Goal: Information Seeking & Learning: Check status

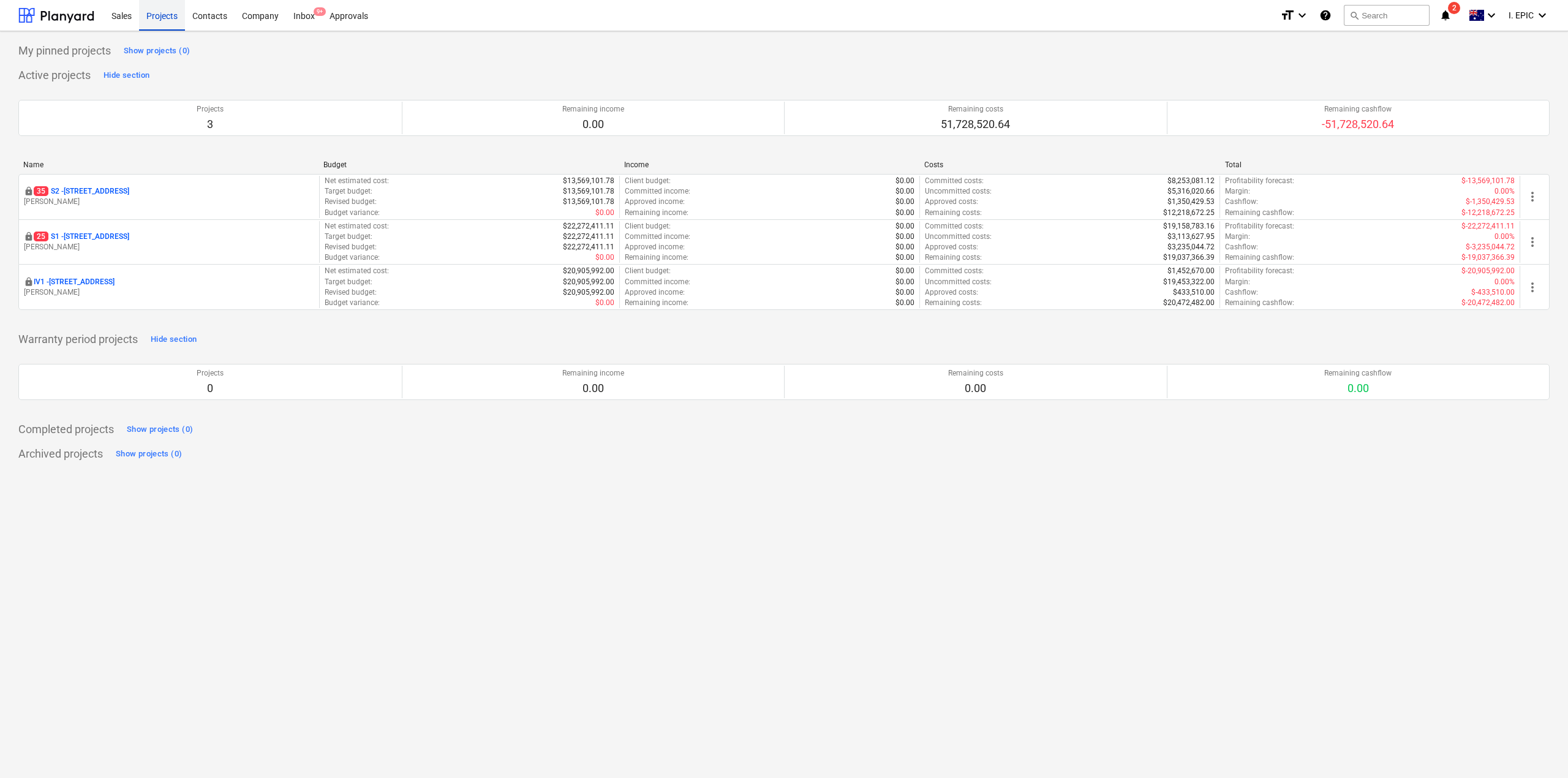
click at [156, 22] on div "Projects" at bounding box center [162, 15] width 46 height 31
click at [522, 572] on div "My pinned projects Show projects (0) Active projects Hide section Projects 3 Re…" at bounding box center [784, 404] width 1568 height 747
drag, startPoint x: 156, startPoint y: 9, endPoint x: 248, endPoint y: 88, distance: 121.3
click at [155, 9] on div "Projects" at bounding box center [162, 15] width 46 height 31
click at [429, 724] on div "My pinned projects Show projects (0) Active projects Hide section Projects 3 Re…" at bounding box center [784, 404] width 1568 height 747
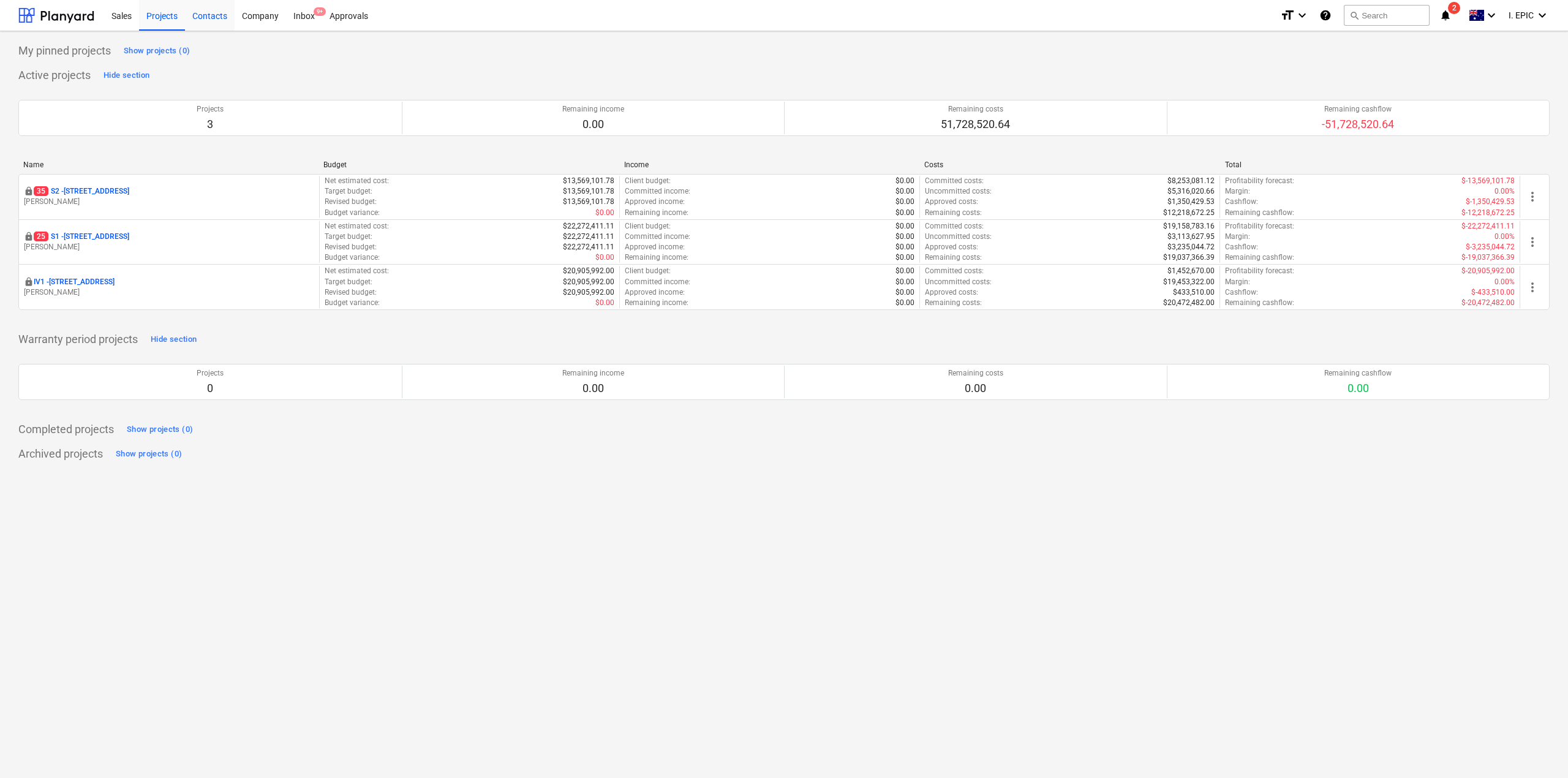
click at [216, 11] on div "Contacts" at bounding box center [209, 15] width 49 height 31
click at [250, 15] on div "Company" at bounding box center [260, 15] width 52 height 31
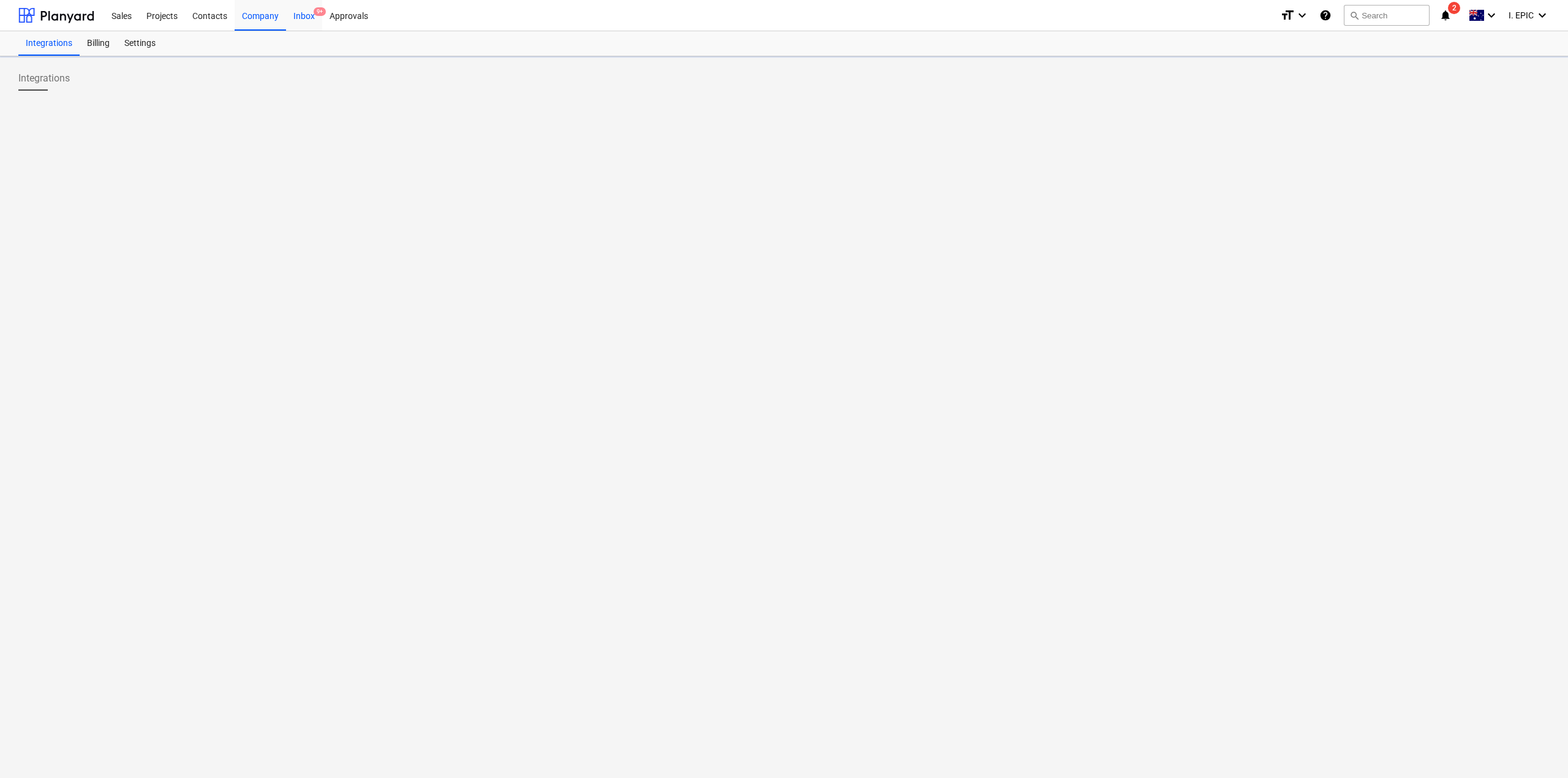
click at [313, 16] on div "Inbox 9+" at bounding box center [304, 15] width 36 height 31
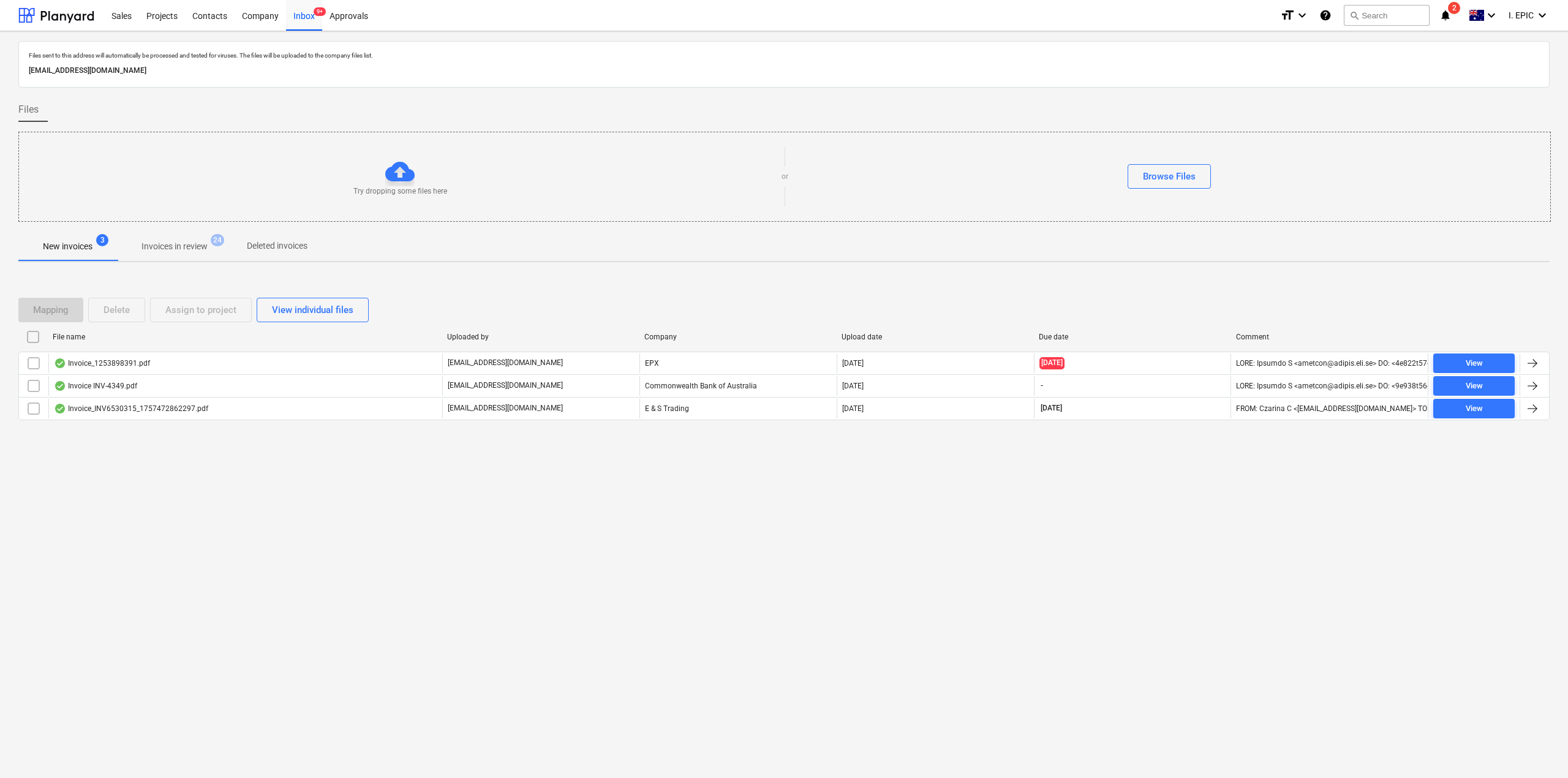
click at [253, 552] on div "Files sent to this address will automatically be processed and tested for virus…" at bounding box center [784, 404] width 1568 height 747
click at [165, 15] on div "Projects" at bounding box center [162, 15] width 46 height 31
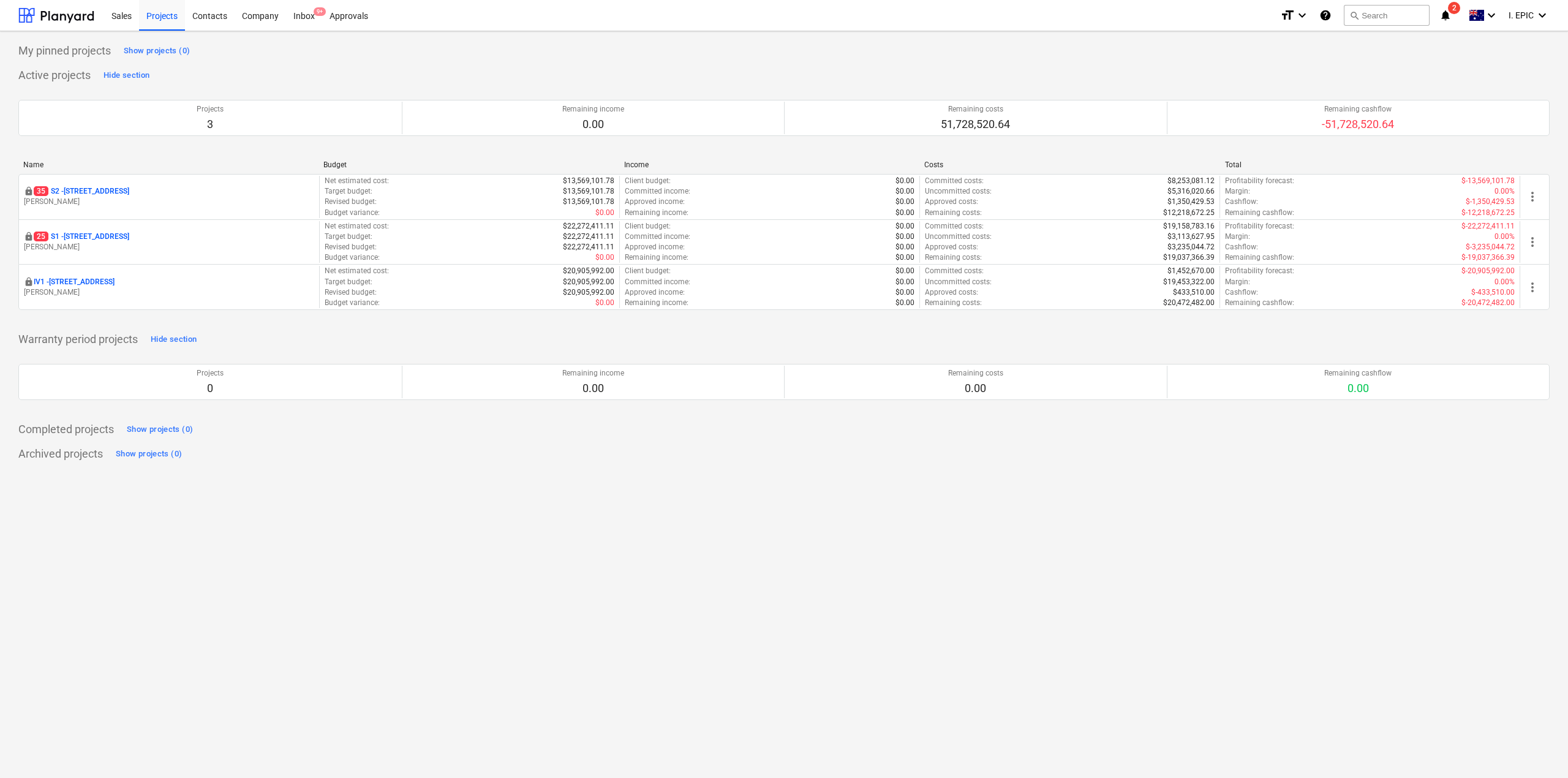
click at [495, 694] on div "My pinned projects Show projects (0) Active projects Hide section Projects 3 Re…" at bounding box center [784, 404] width 1568 height 747
click at [446, 592] on div "My pinned projects Show projects (0) Active projects Hide section Projects 3 Re…" at bounding box center [784, 404] width 1568 height 747
drag, startPoint x: 486, startPoint y: 628, endPoint x: 490, endPoint y: 616, distance: 12.6
click at [487, 626] on div "My pinned projects Show projects (0) Active projects Hide section Projects 3 Re…" at bounding box center [784, 404] width 1568 height 747
click at [1394, 18] on button "search Search" at bounding box center [1387, 15] width 86 height 21
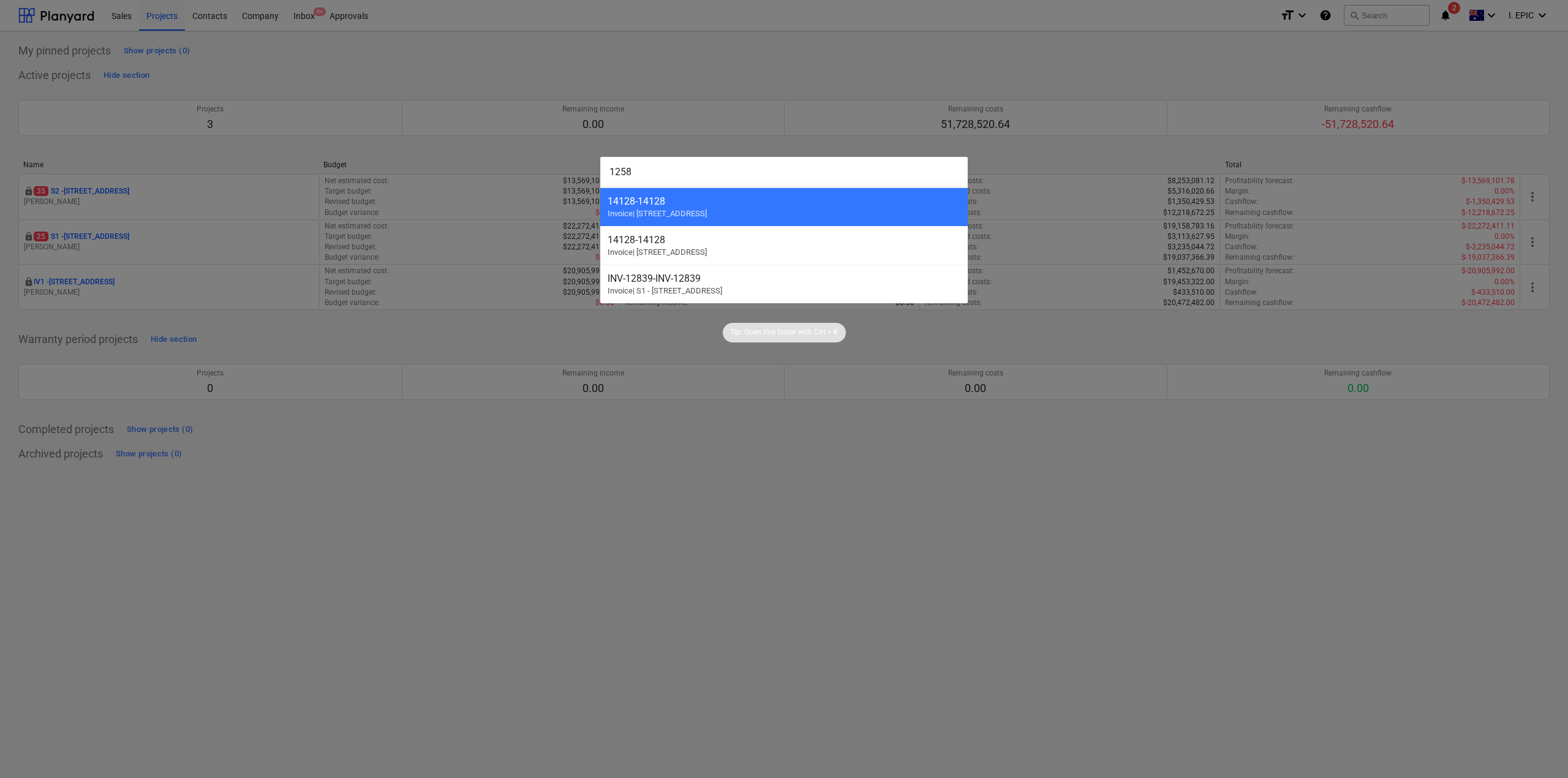
type input "12588"
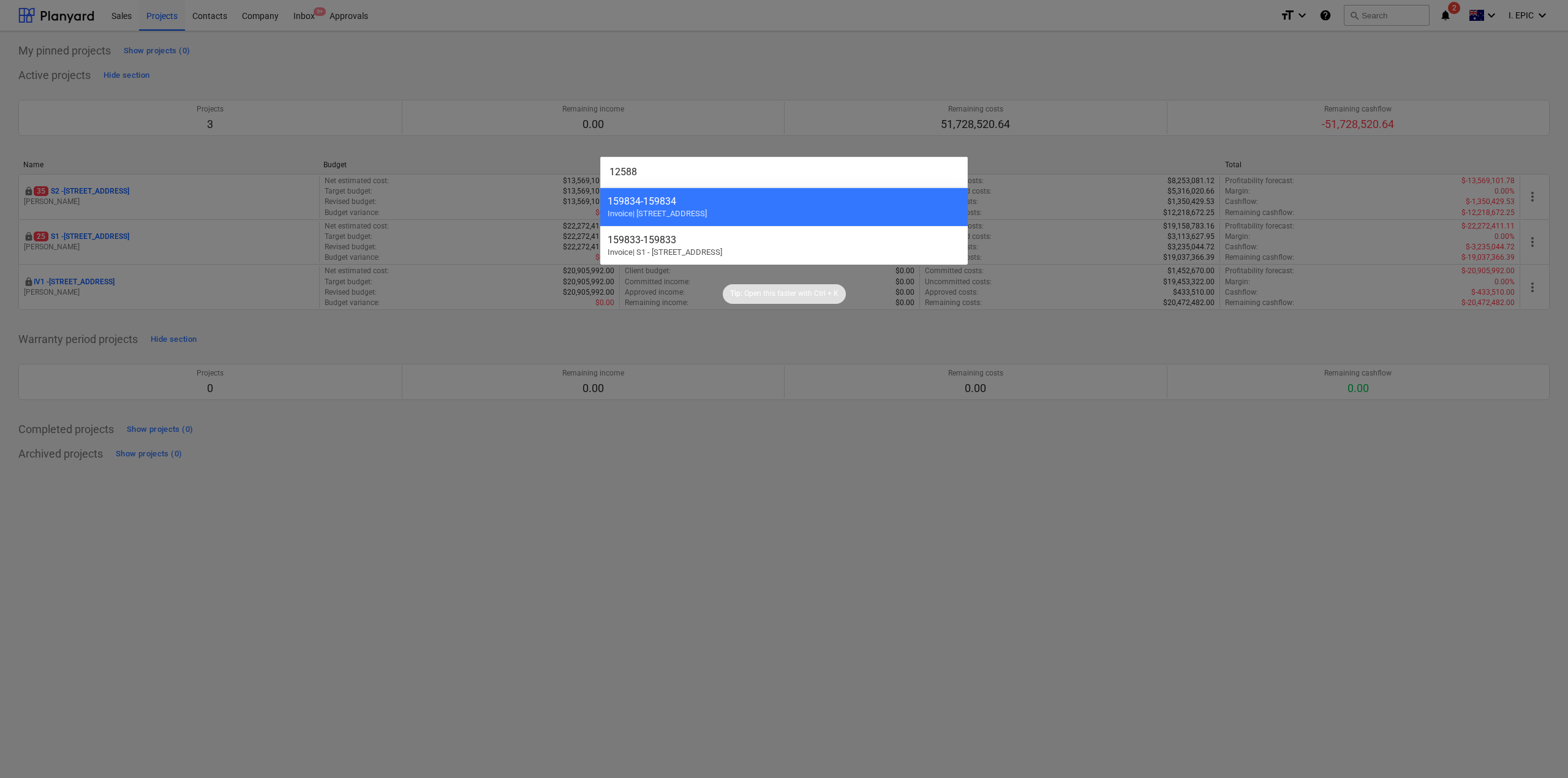
click at [670, 170] on input "12588" at bounding box center [784, 173] width 367 height 31
drag, startPoint x: 686, startPoint y: 167, endPoint x: 483, endPoint y: 138, distance: 205.1
click at [483, 138] on div "12588 159834 - 159834 Invoice | [STREET_ADDRESS] 159833 - 159833 Invoice | S1 -…" at bounding box center [784, 389] width 1568 height 778
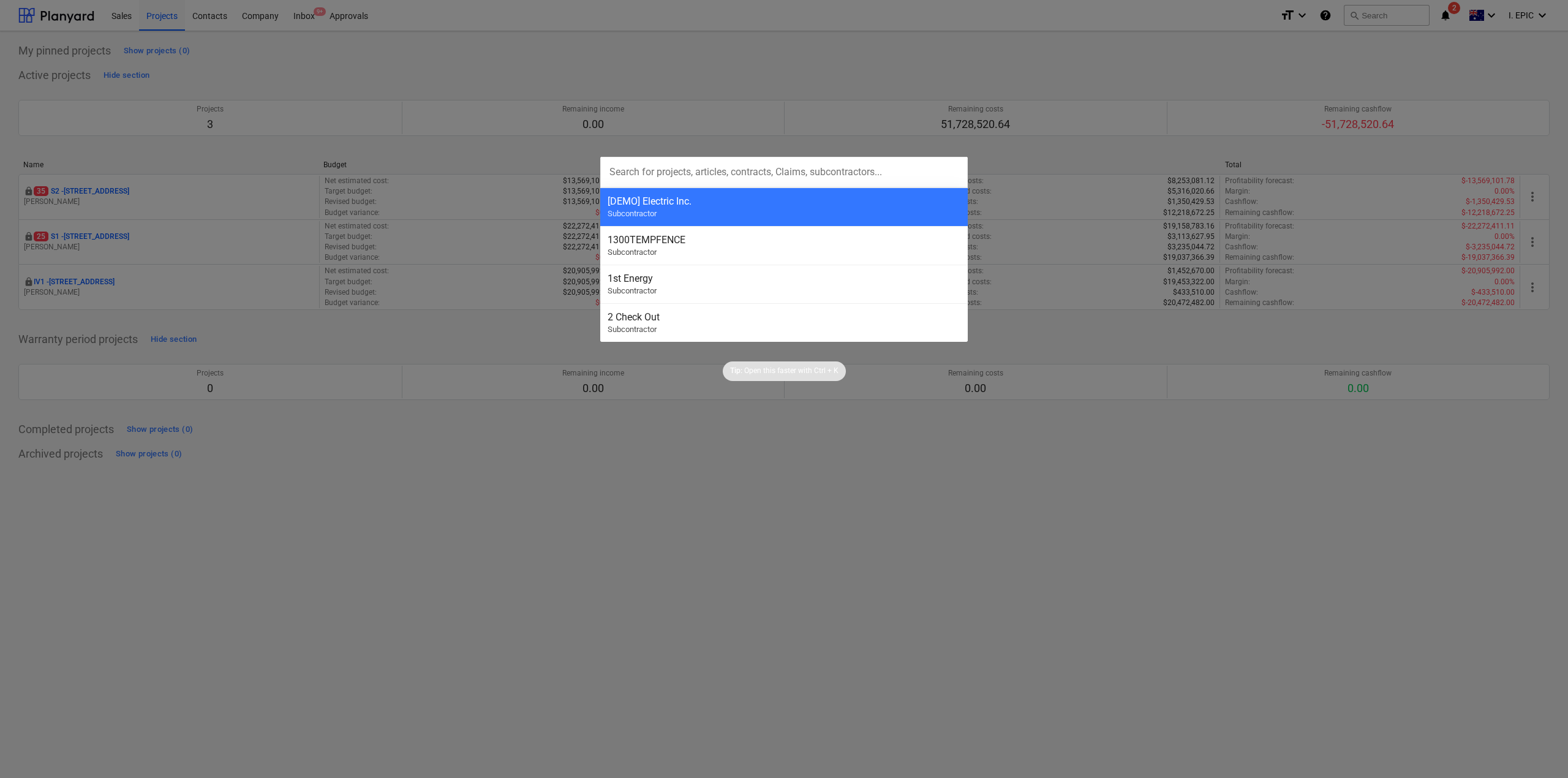
drag, startPoint x: 520, startPoint y: 565, endPoint x: 532, endPoint y: 545, distance: 23.3
click at [523, 565] on div at bounding box center [784, 389] width 1568 height 778
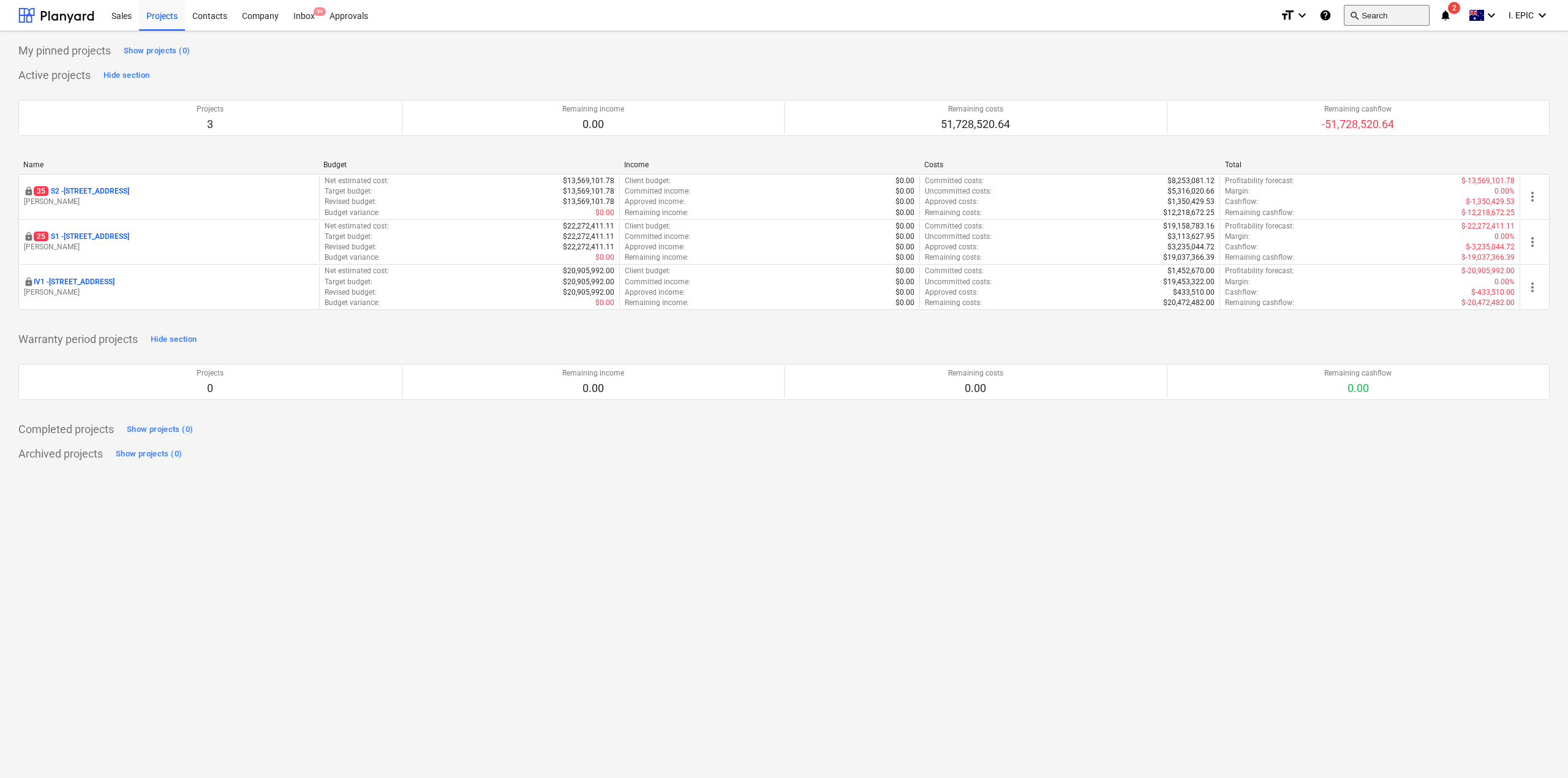
drag, startPoint x: 46, startPoint y: 13, endPoint x: 1399, endPoint y: 16, distance: 1353.0
click at [47, 13] on div at bounding box center [56, 15] width 76 height 31
click at [1389, 15] on button "search Search" at bounding box center [1387, 15] width 86 height 21
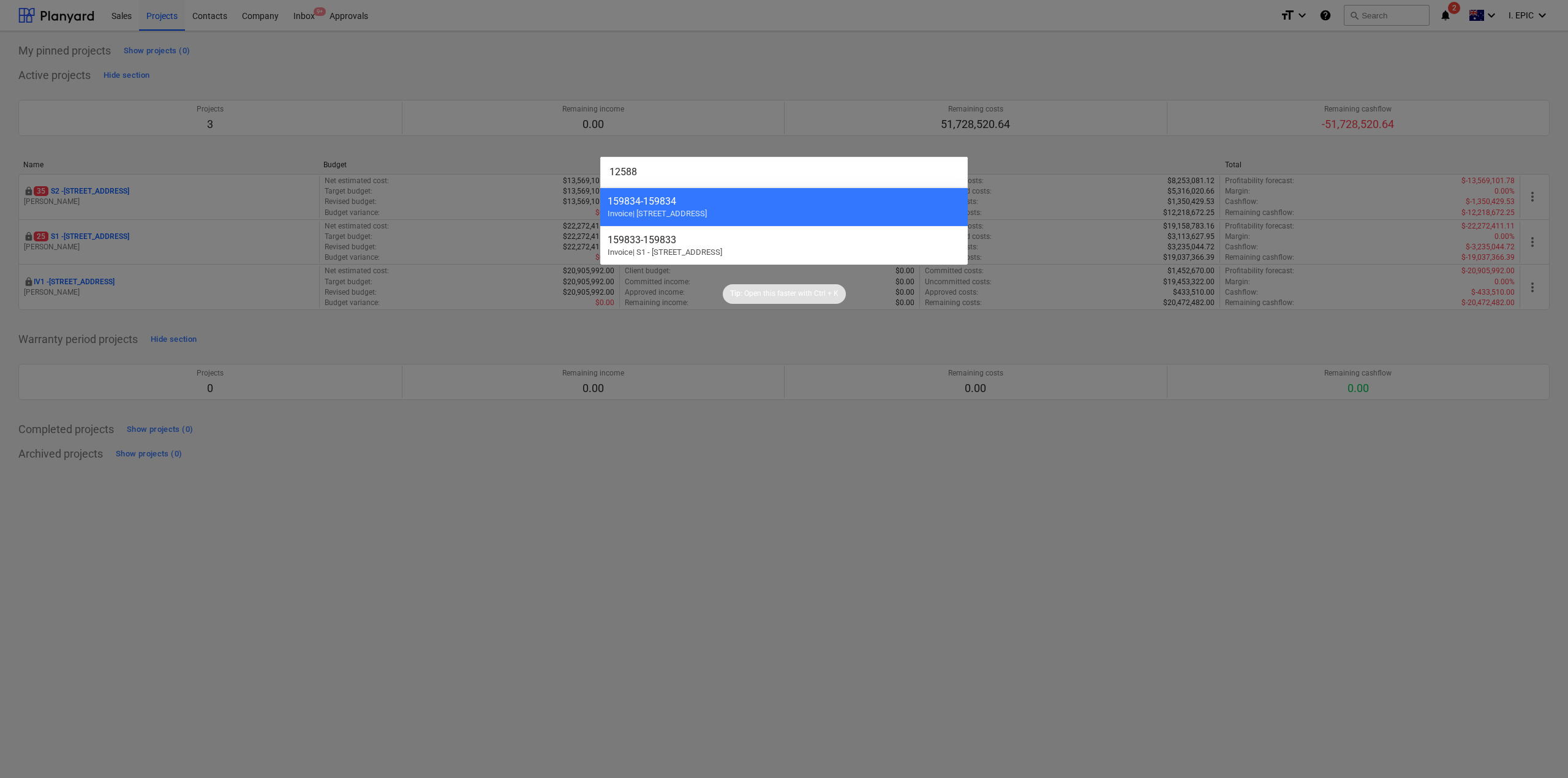
drag, startPoint x: 660, startPoint y: 175, endPoint x: 581, endPoint y: 168, distance: 79.3
click at [581, 168] on div "12588 159834 - 159834 Invoice | [STREET_ADDRESS] 159833 - 159833 Invoice | S1 -…" at bounding box center [784, 389] width 1568 height 778
paste input "477804"
type input "477804"
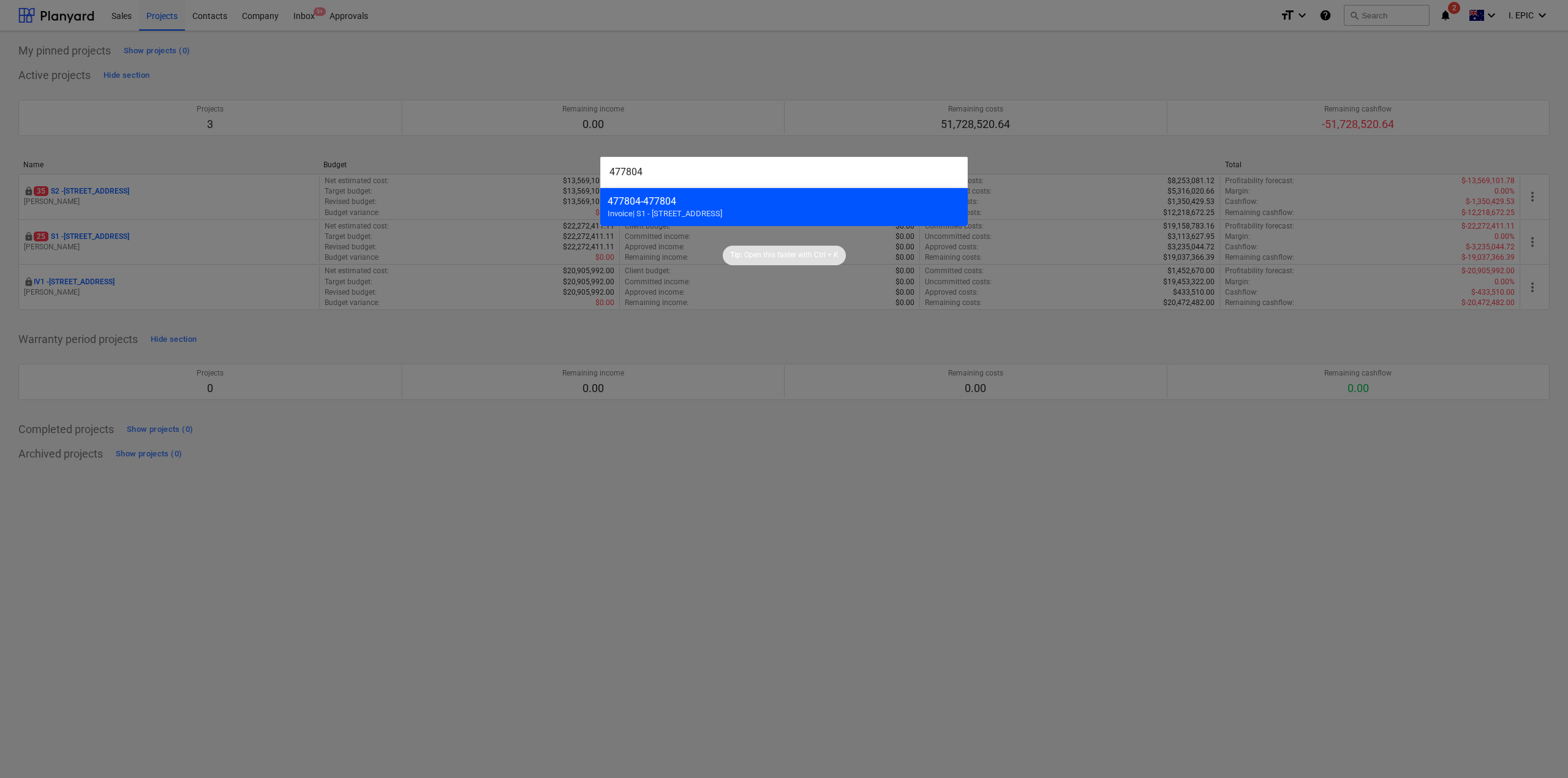
click at [635, 204] on div "477804 - 477804" at bounding box center [784, 201] width 353 height 12
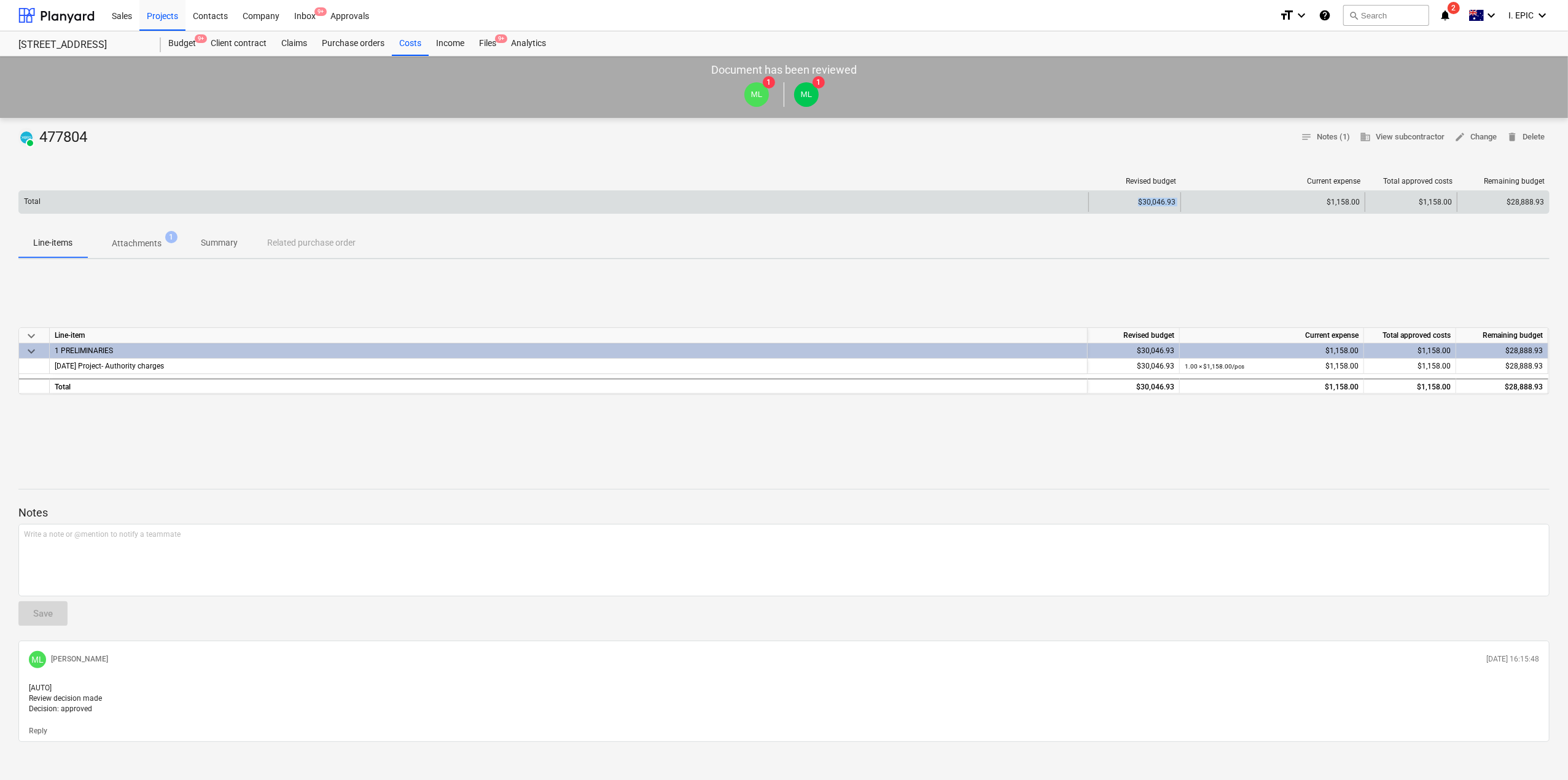
drag, startPoint x: 1121, startPoint y: 200, endPoint x: 1189, endPoint y: 200, distance: 68.0
click at [1189, 200] on div "Total $30,046.93 $1,158.00 $1,158.00 $28,888.93" at bounding box center [784, 202] width 1530 height 20
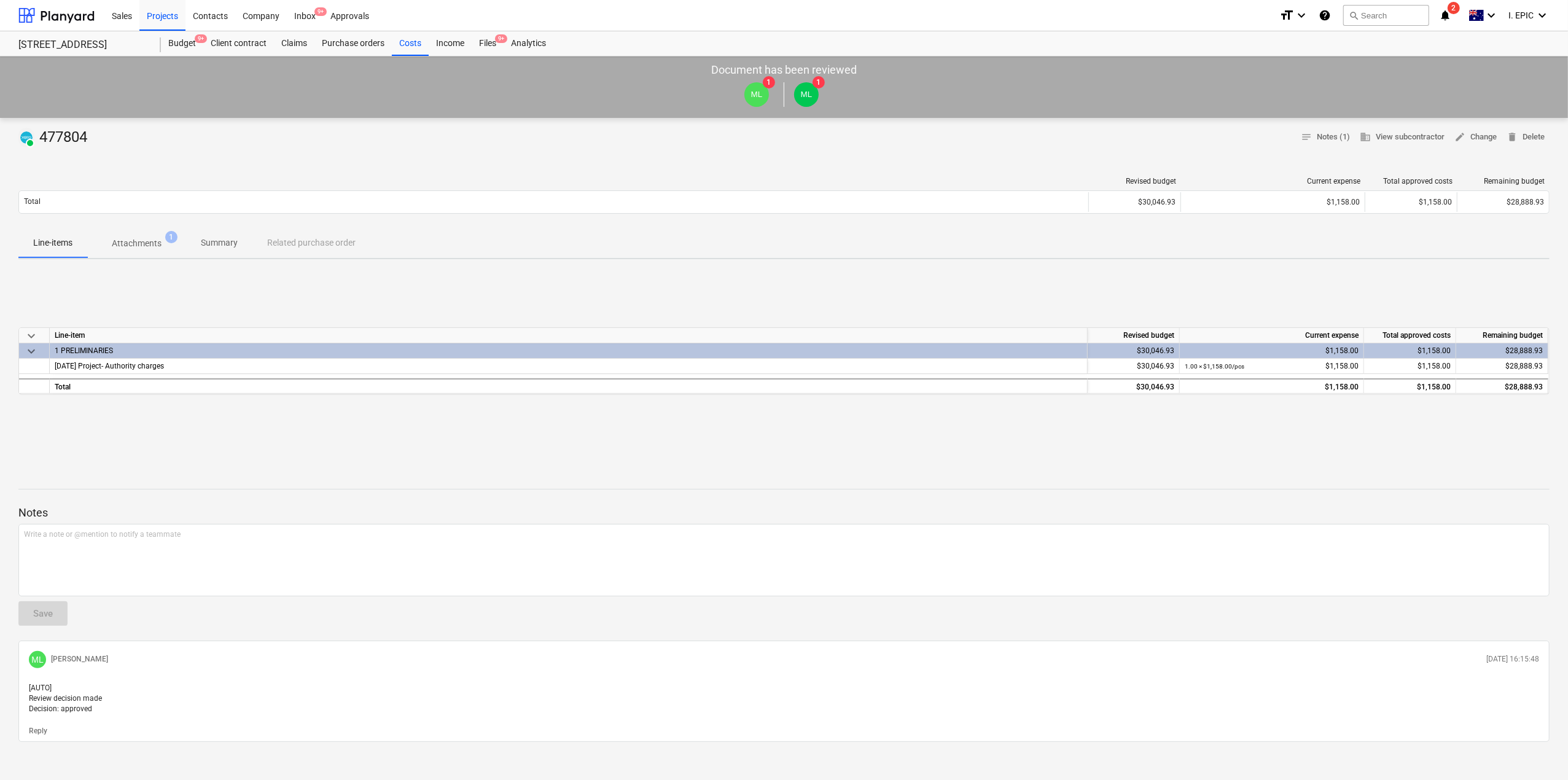
click at [1200, 268] on div "PAID 477804 notes Notes (1) business View subcontractor edit Change delete Dele…" at bounding box center [784, 455] width 1568 height 674
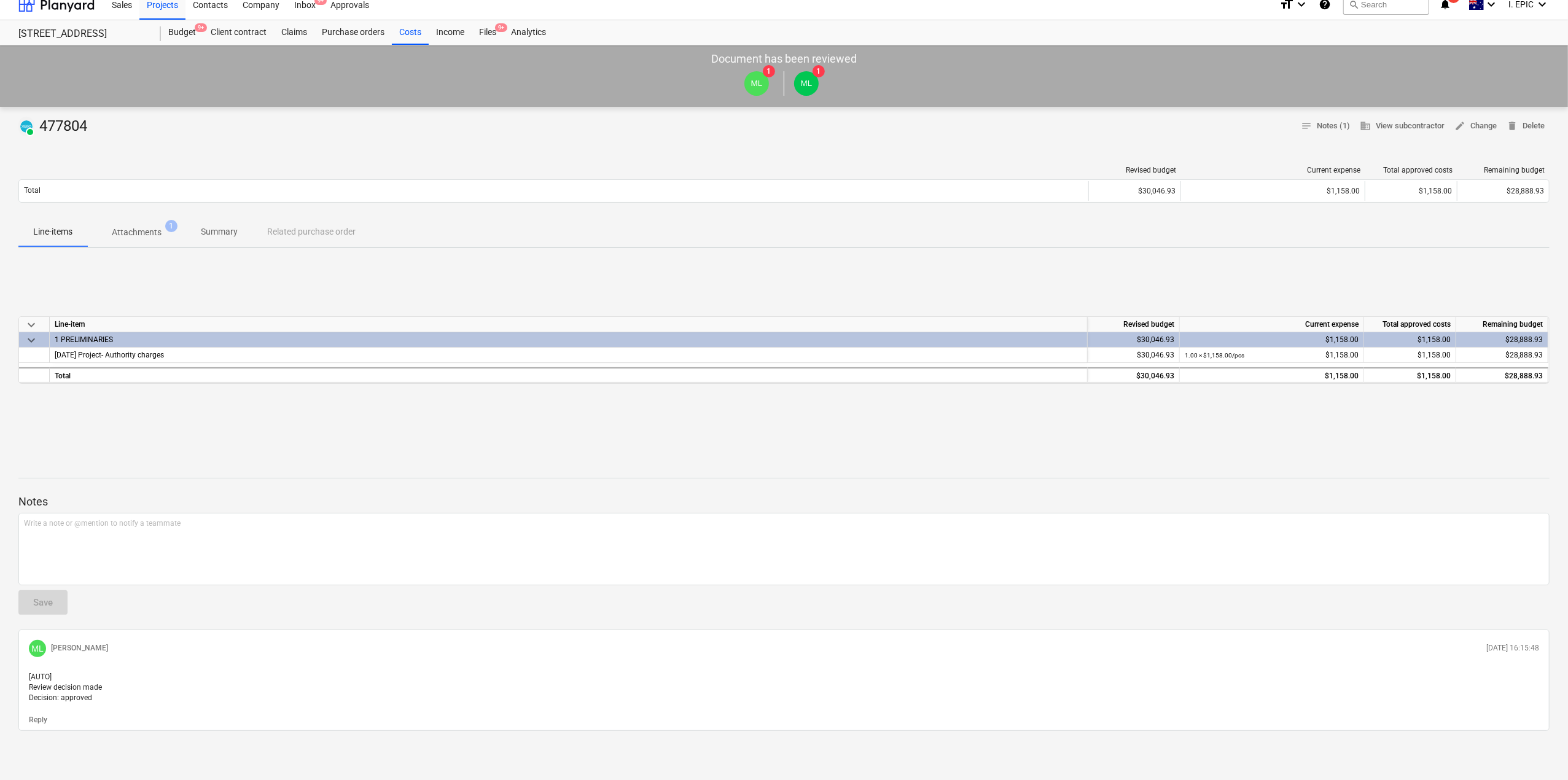
drag, startPoint x: 1298, startPoint y: 154, endPoint x: 1356, endPoint y: 160, distance: 58.3
click at [1357, 158] on div "Revised budget Current expense Total approved costs Remaining budget Total $30,…" at bounding box center [784, 186] width 1531 height 61
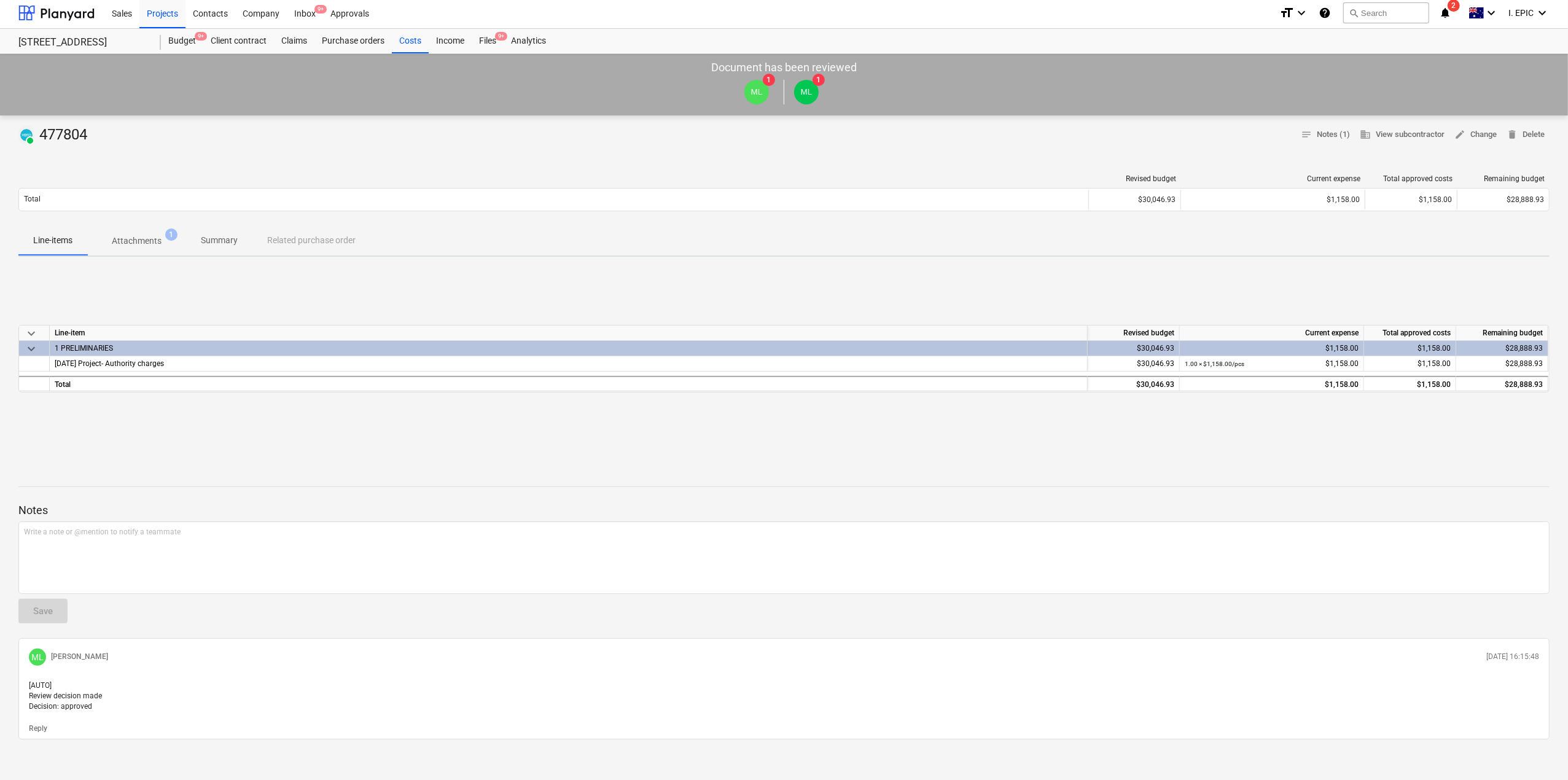
scroll to position [0, 0]
click at [166, 10] on div "Projects" at bounding box center [163, 15] width 46 height 31
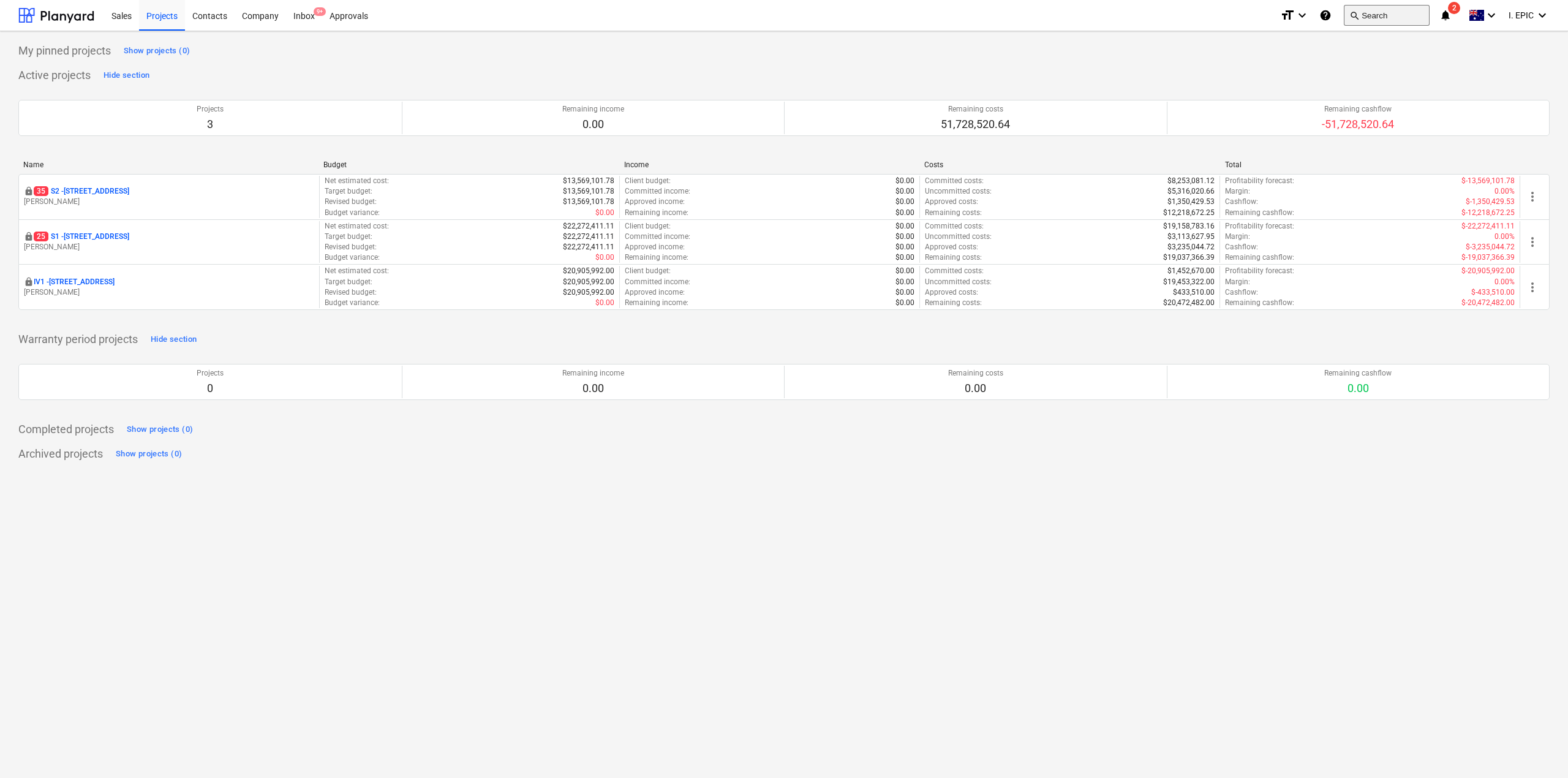
click at [1389, 20] on button "search Search" at bounding box center [1387, 15] width 86 height 21
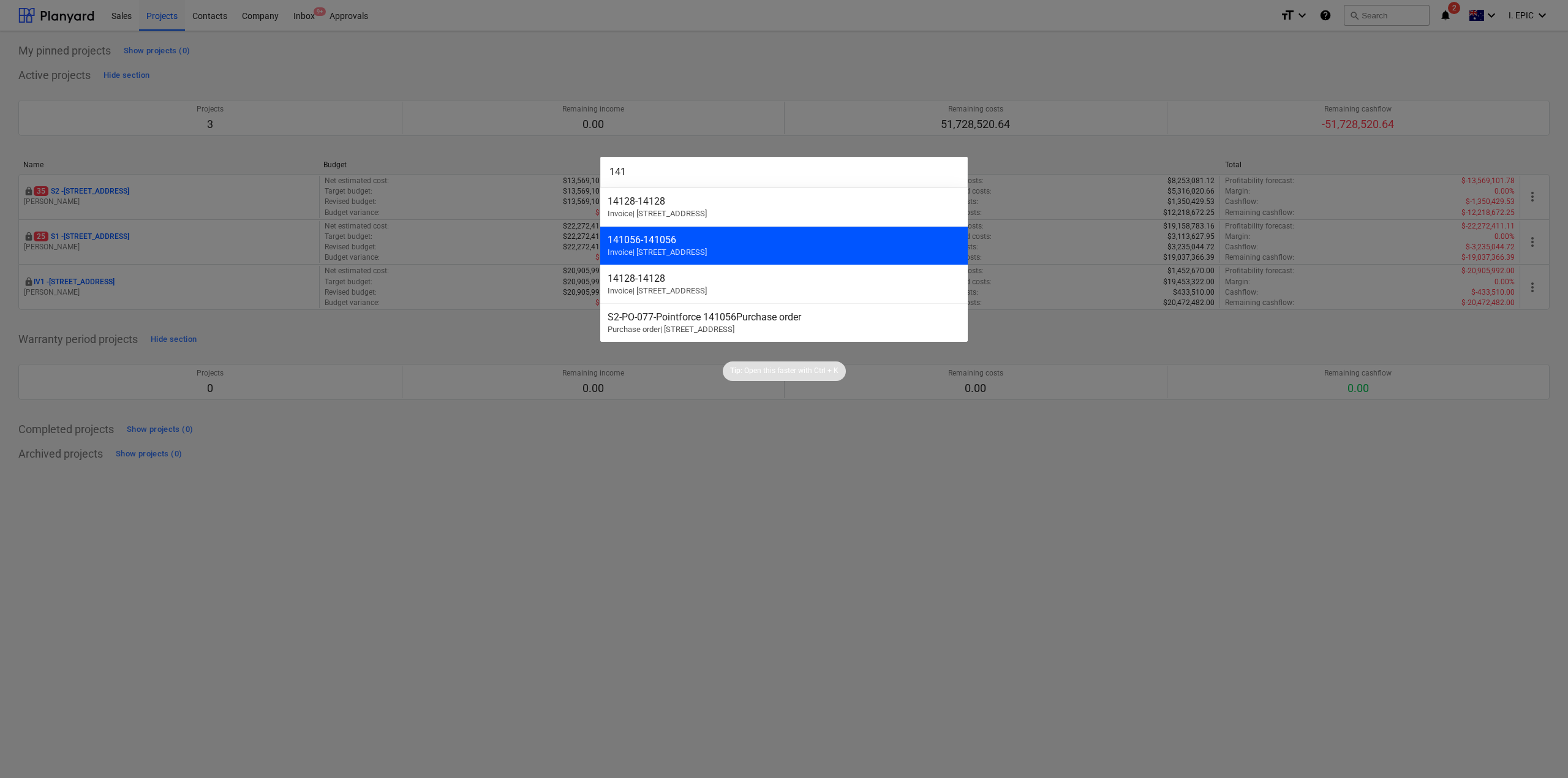
type input "141"
click at [638, 248] on span "Invoice | [STREET_ADDRESS]" at bounding box center [657, 252] width 100 height 9
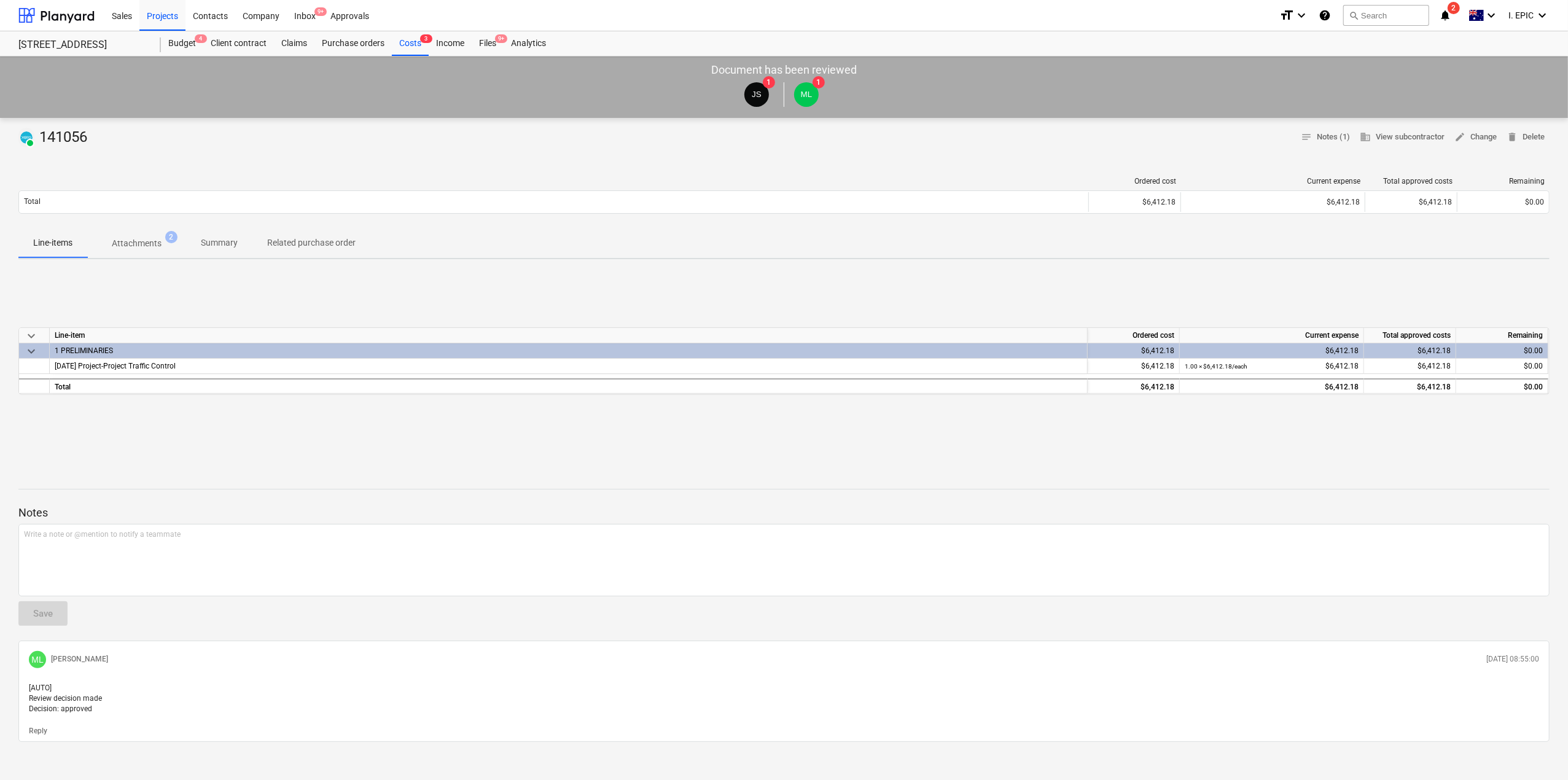
click at [57, 143] on div "PAID 141056" at bounding box center [55, 138] width 74 height 20
copy div "141056"
